Goal: Information Seeking & Learning: Learn about a topic

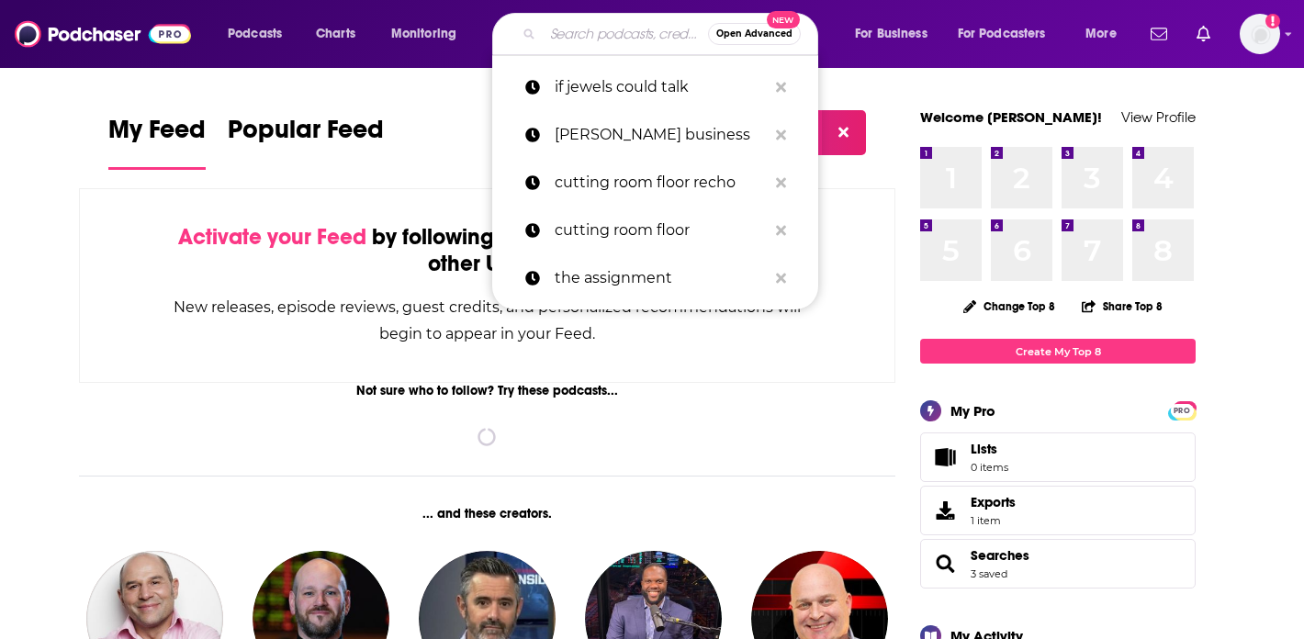
click at [607, 36] on input "Search podcasts, credits, & more..." at bounding box center [625, 33] width 165 height 29
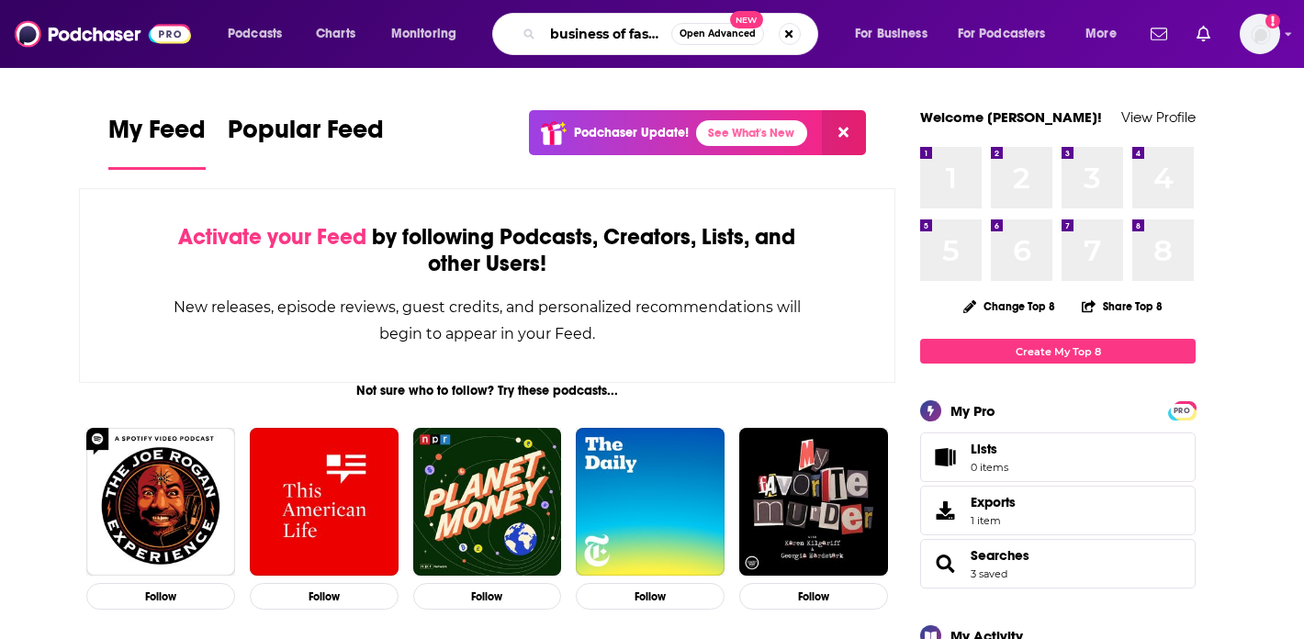
scroll to position [0, 17]
type input "business of fashion"
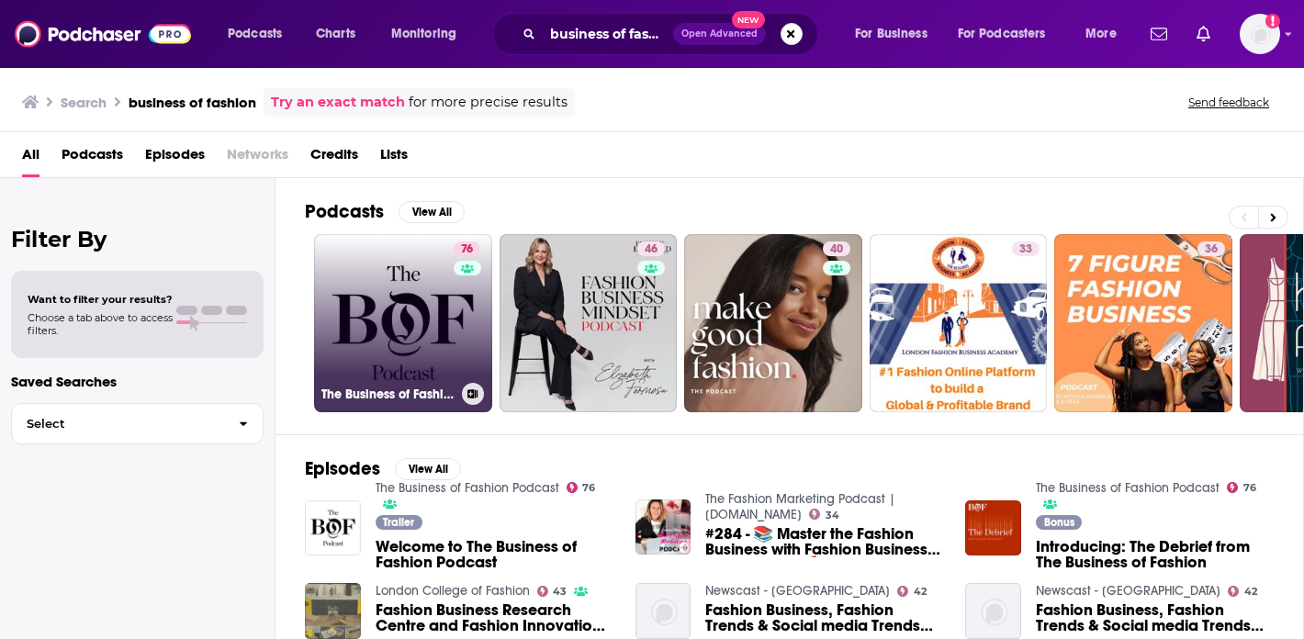
click at [394, 327] on link "76 The Business of Fashion Podcast" at bounding box center [403, 323] width 178 height 178
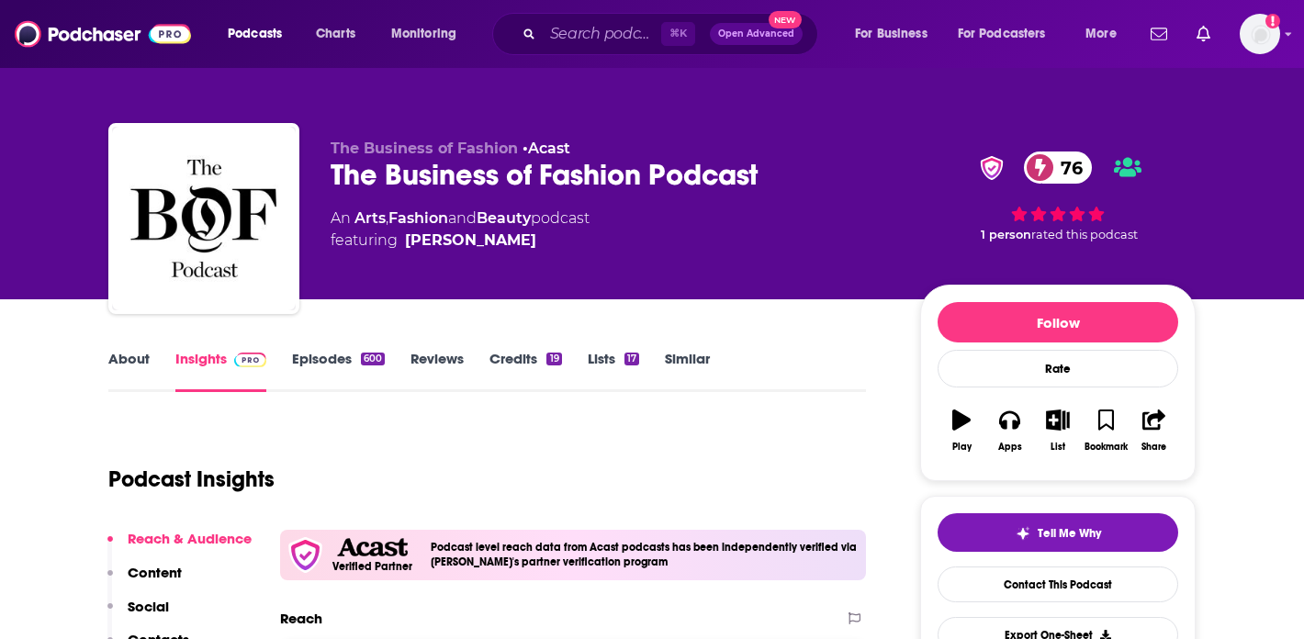
click at [318, 360] on link "Episodes 600" at bounding box center [338, 371] width 93 height 42
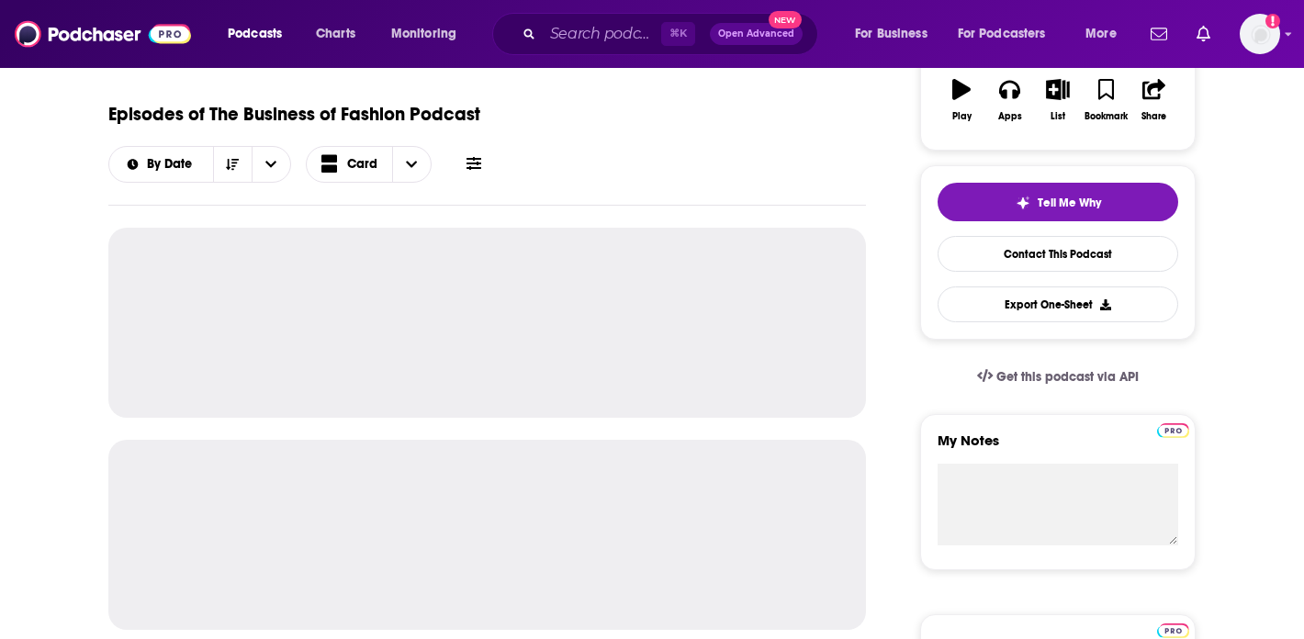
scroll to position [336, 0]
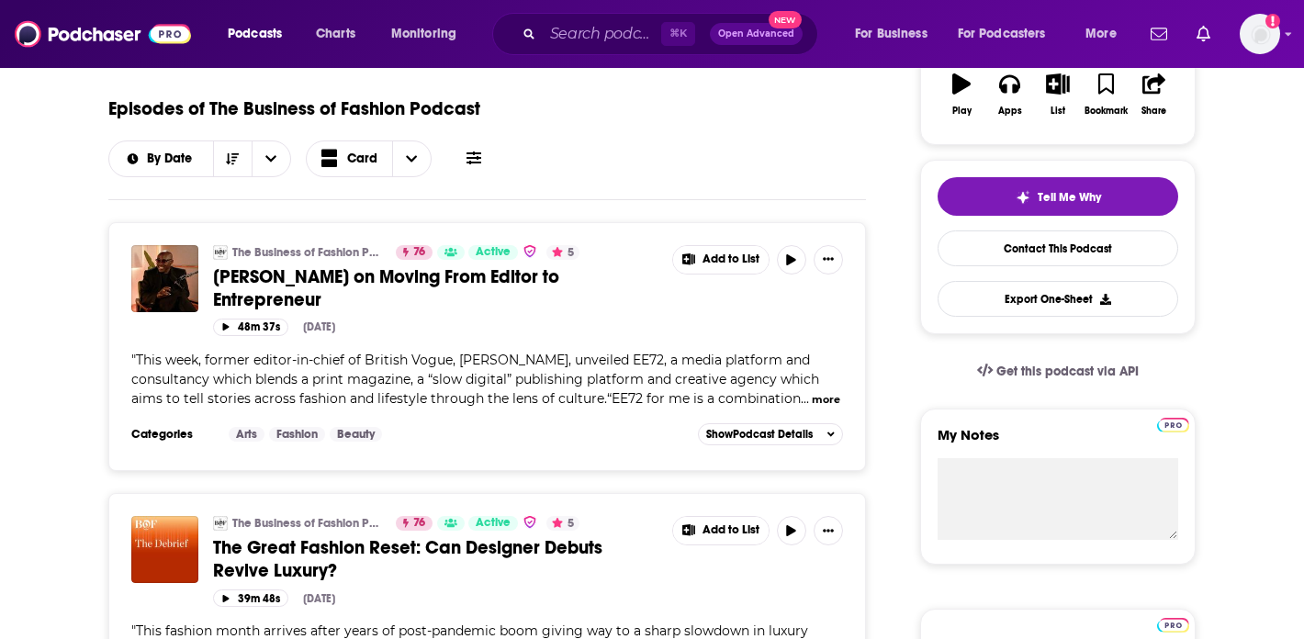
click at [517, 265] on span "[PERSON_NAME] on Moving From Editor to Entrepreneur" at bounding box center [386, 288] width 346 height 46
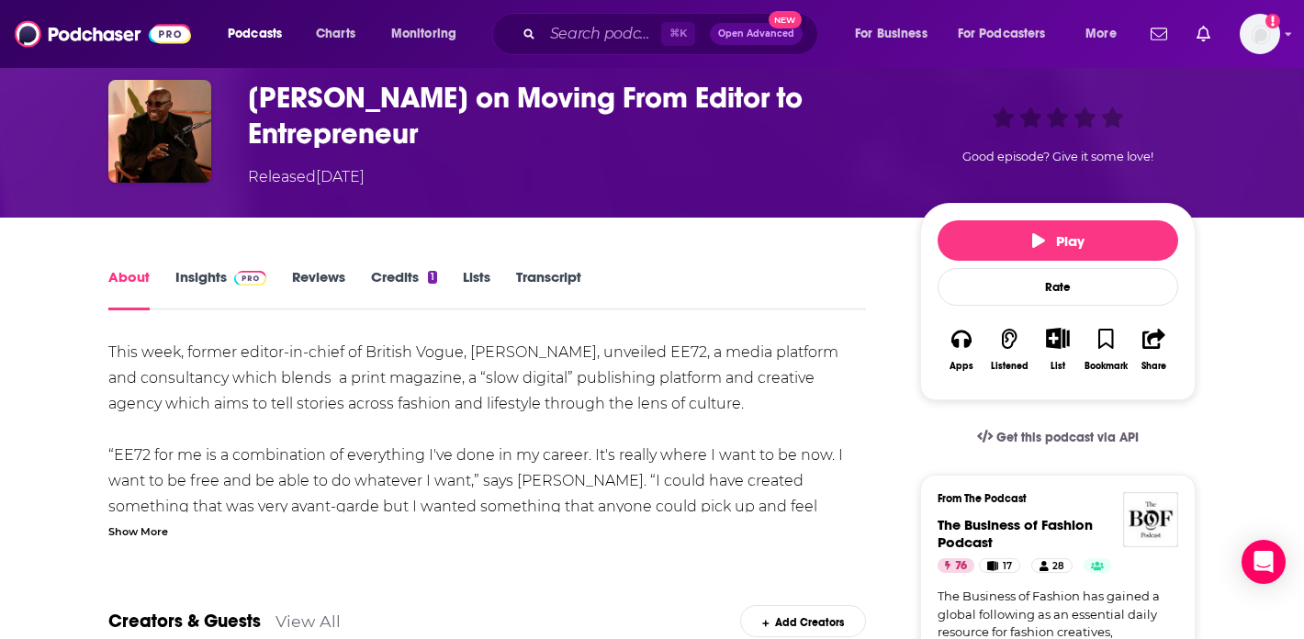
scroll to position [78, 0]
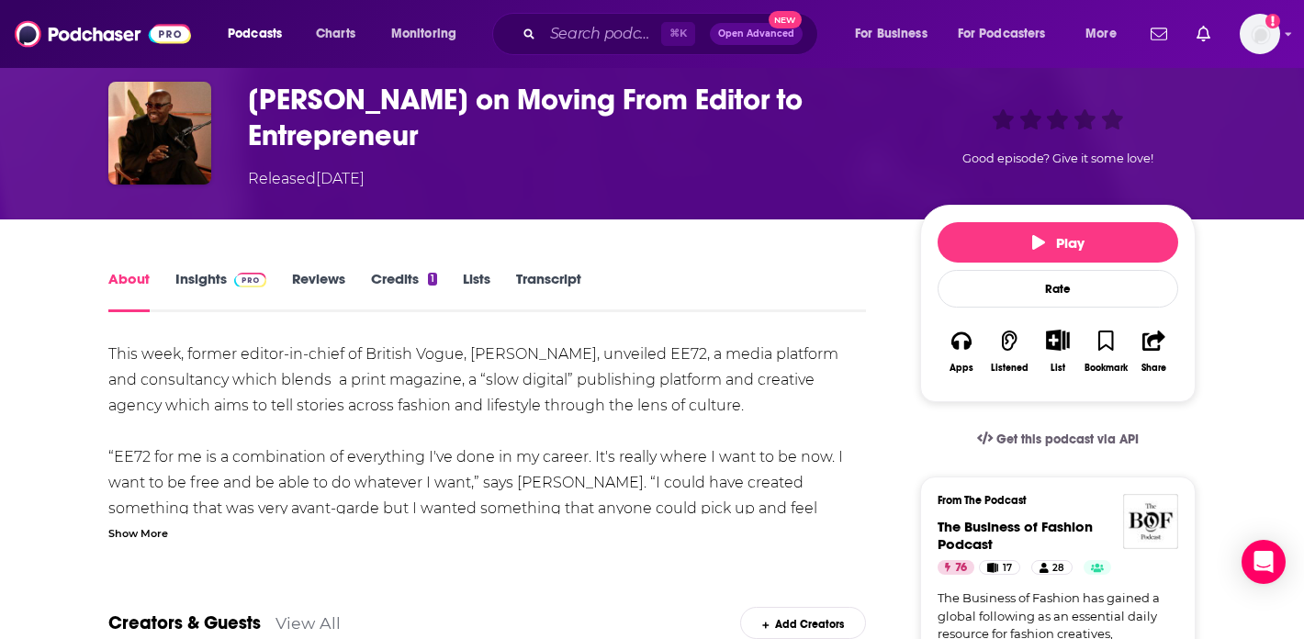
click at [186, 281] on link "Insights" at bounding box center [220, 291] width 91 height 42
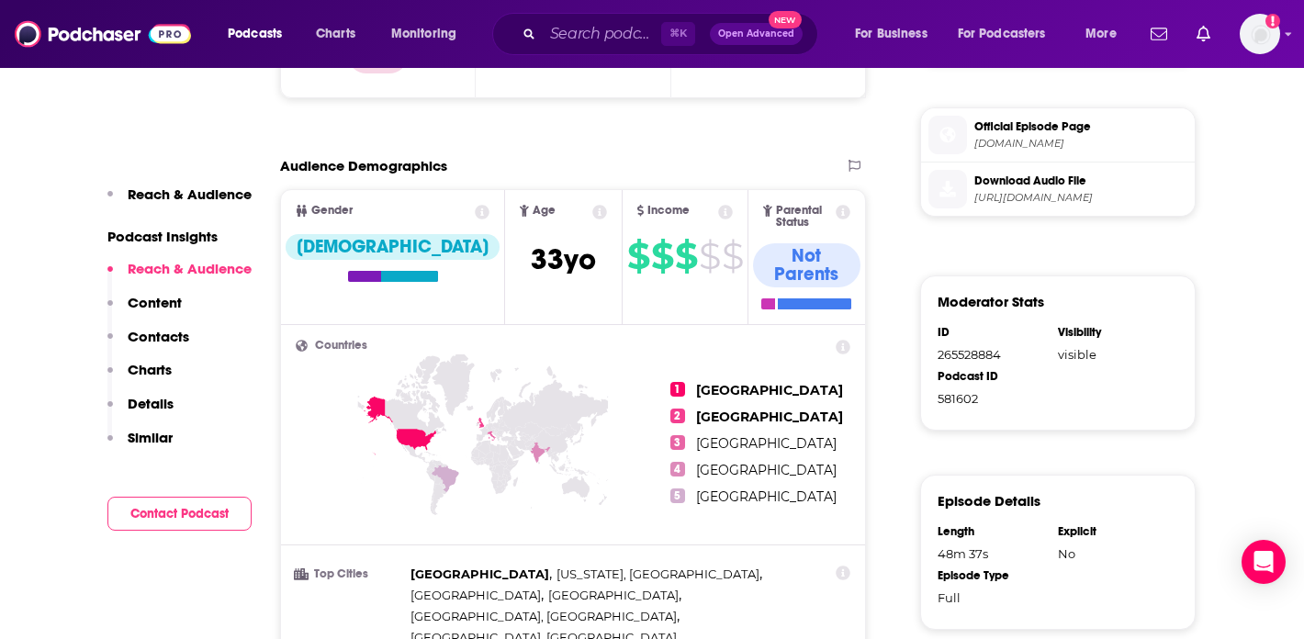
scroll to position [696, 0]
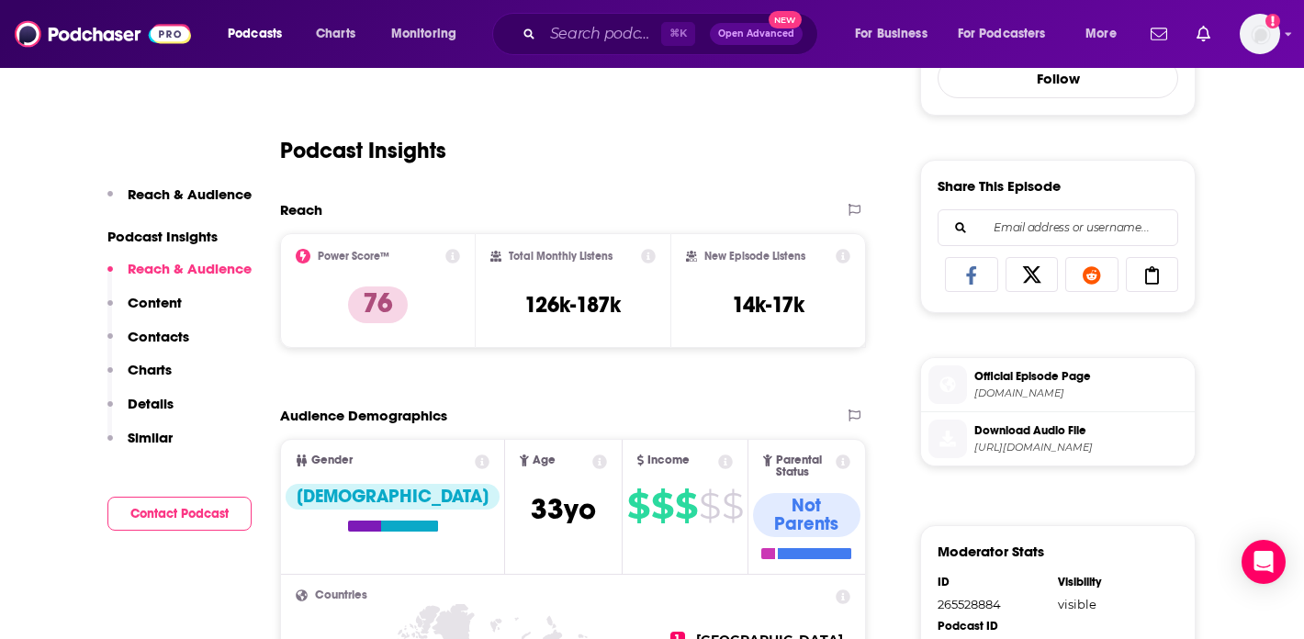
click at [174, 192] on p "Reach & Audience" at bounding box center [190, 193] width 124 height 17
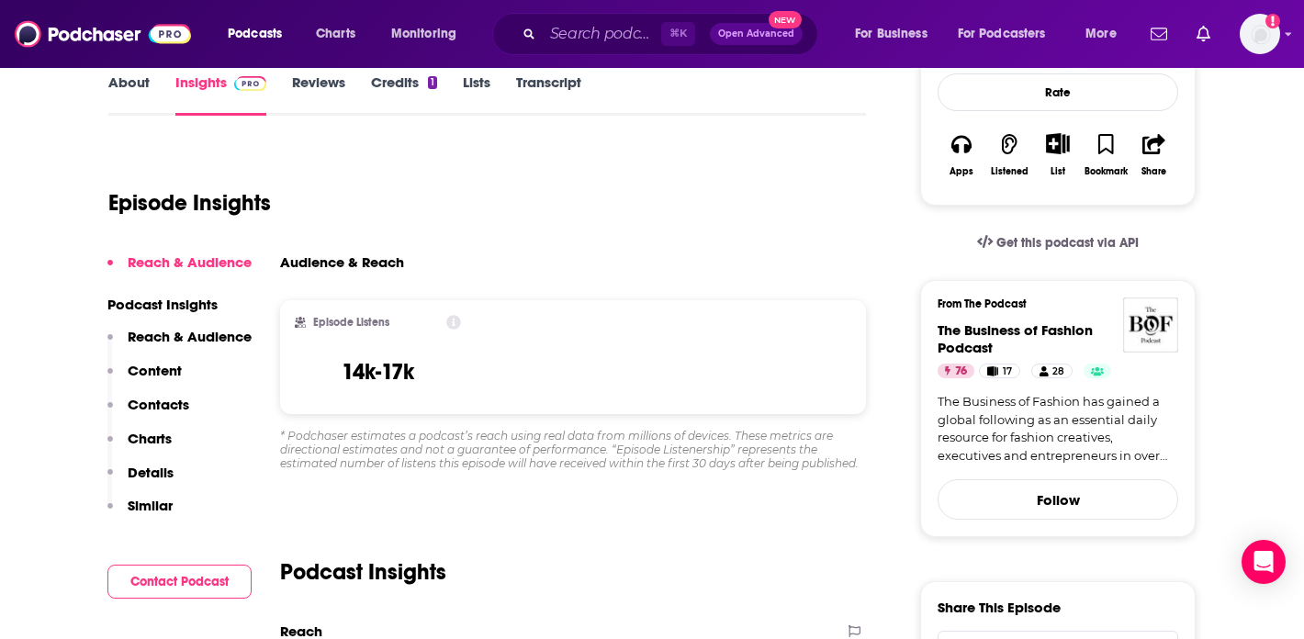
scroll to position [275, 0]
drag, startPoint x: 427, startPoint y: 375, endPoint x: 354, endPoint y: 364, distance: 73.5
click at [343, 375] on div "Episode Listens 14k-17k" at bounding box center [378, 356] width 166 height 84
copy h3 "14k-17k"
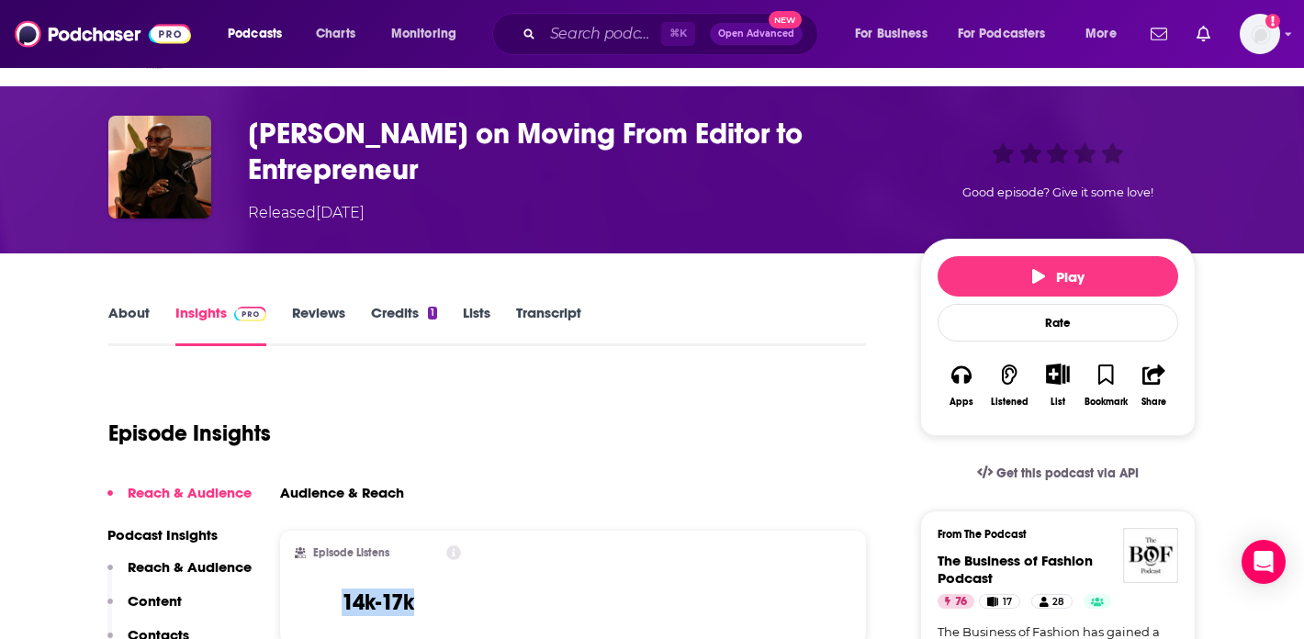
scroll to position [41, 0]
